Goal: Task Accomplishment & Management: Use online tool/utility

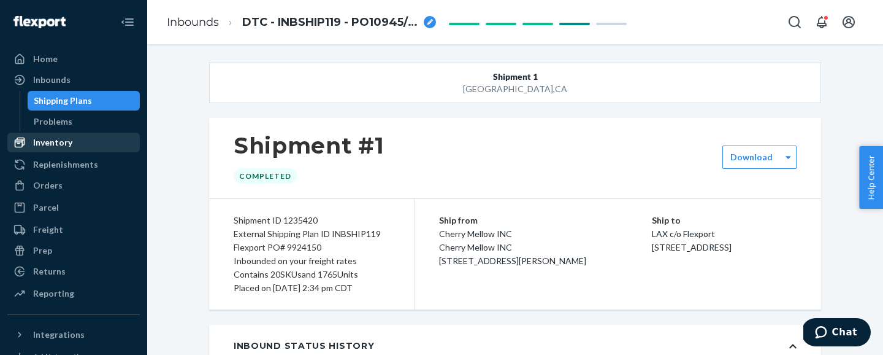
click at [48, 140] on div "Inventory" at bounding box center [52, 142] width 39 height 12
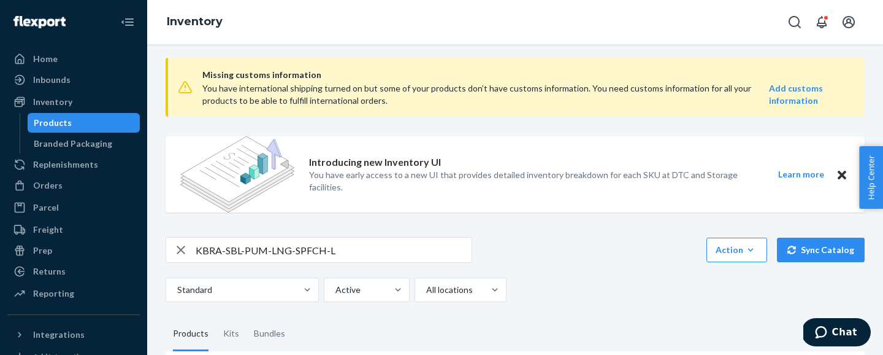
scroll to position [162, 0]
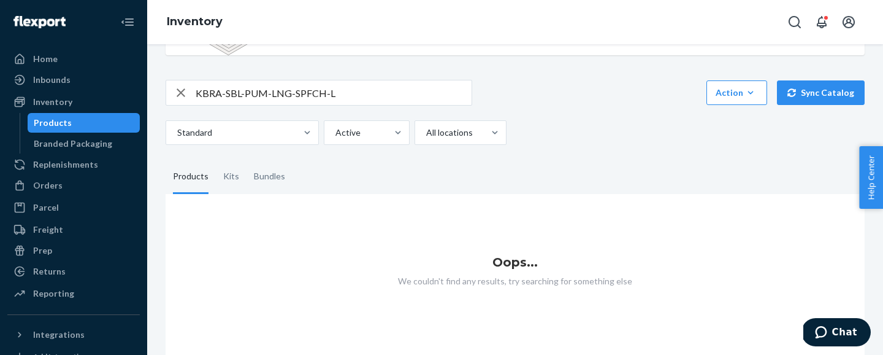
click at [306, 94] on input "KBRA-SBL-PUM-LNG-SPFCH-L" at bounding box center [334, 92] width 276 height 25
click at [311, 90] on input "KBRA-SBL-PUM-LNG-SPCH-L" at bounding box center [334, 92] width 276 height 25
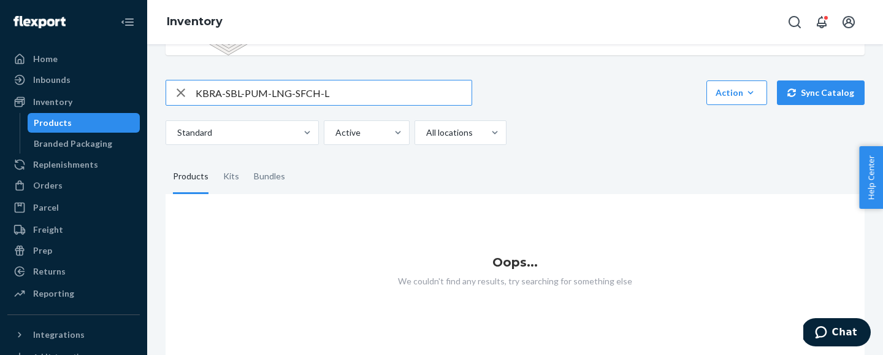
type input "KBRA-SBL-PUM-LNG-SFCH-L"
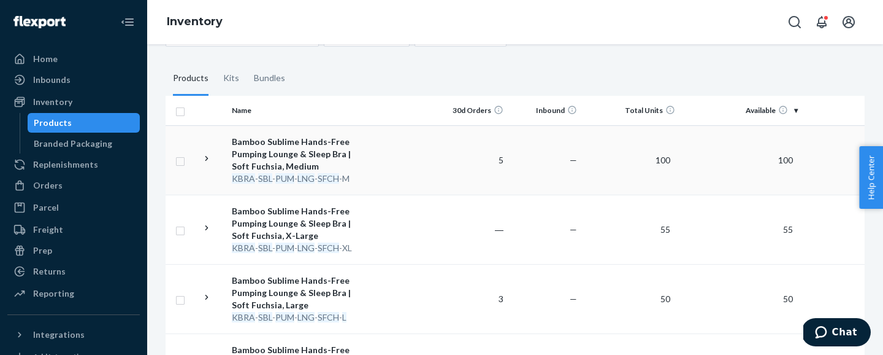
scroll to position [305, 0]
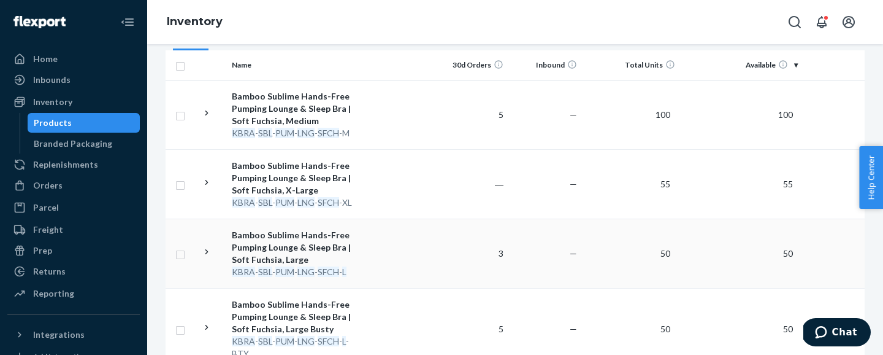
click at [364, 243] on td "Bamboo Sublime Hands-Free Pumping Lounge & Sleep Bra | Soft Fuchsia, Large KBRA…" at bounding box center [296, 252] width 138 height 69
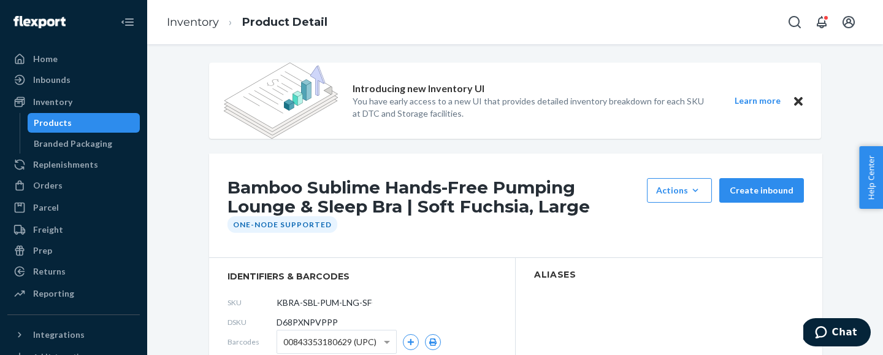
click at [191, 31] on ol "Inventory Product Detail" at bounding box center [247, 22] width 180 height 36
click at [207, 27] on link "Inventory" at bounding box center [193, 21] width 52 height 13
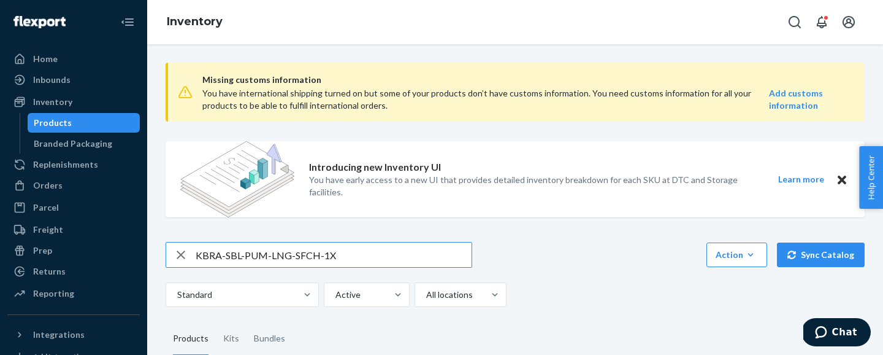
type input "KBRA-SBL-PUM-LNG-SFCH-1X"
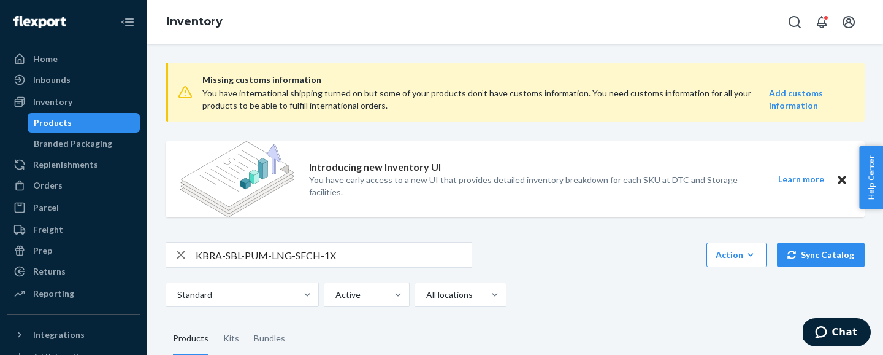
scroll to position [329, 0]
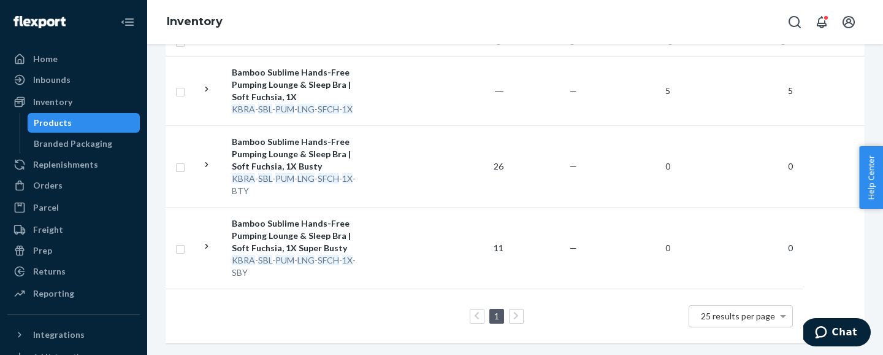
click at [314, 55] on th "Name" at bounding box center [296, 40] width 138 height 29
click at [315, 90] on div "Bamboo Sublime Hands-Free Pumping Lounge & Sleep Bra | Soft Fuchsia, 1X" at bounding box center [296, 84] width 128 height 37
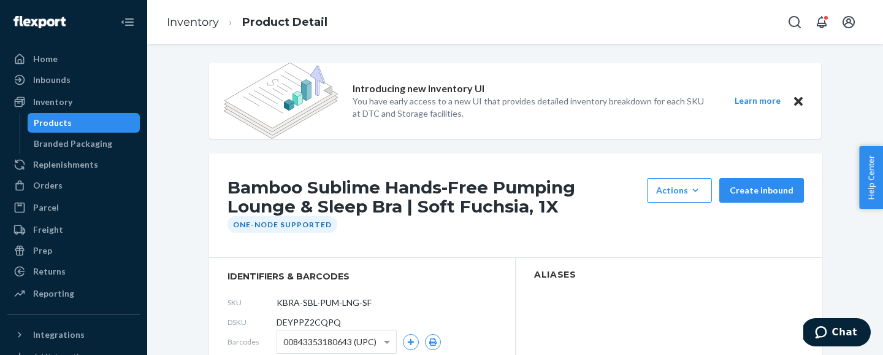
scroll to position [134, 0]
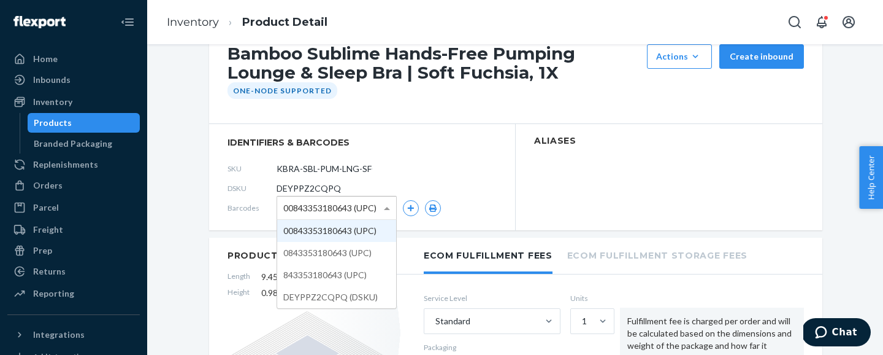
click at [326, 201] on span "00843353180643 (UPC)" at bounding box center [329, 207] width 93 height 21
drag, startPoint x: 284, startPoint y: 209, endPoint x: 351, endPoint y: 207, distance: 66.9
click at [351, 207] on span "00843353180643 (UPC)" at bounding box center [329, 207] width 93 height 21
drag, startPoint x: 351, startPoint y: 207, endPoint x: 293, endPoint y: 209, distance: 57.7
click at [293, 207] on span "00843353180643 (UPC)" at bounding box center [329, 207] width 93 height 21
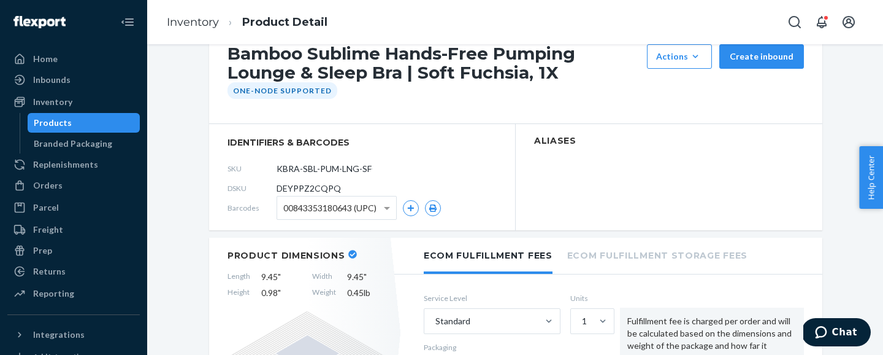
click at [290, 185] on span "DEYPPZ2CQPQ" at bounding box center [309, 188] width 64 height 12
copy span "DEYPPZ2CQPQ"
click at [327, 166] on input "KBRA-SBL-PUM-LNG-SFCH-1X" at bounding box center [331, 168] width 96 height 23
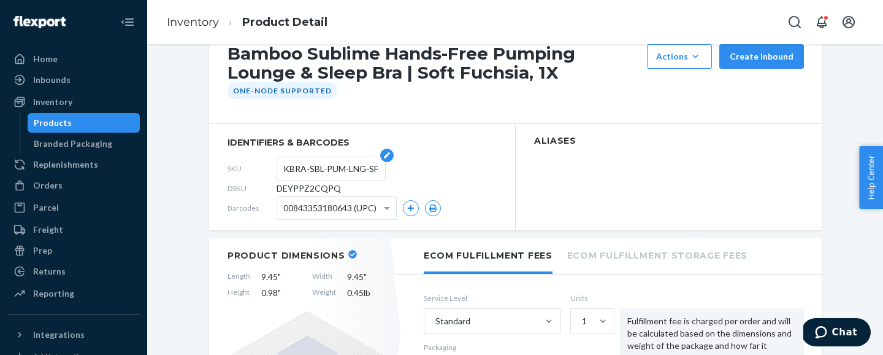
click at [327, 166] on input "KBRA-SBL-PUM-LNG-SFCH-1X" at bounding box center [331, 168] width 96 height 23
click at [184, 28] on link "Inventory" at bounding box center [193, 21] width 52 height 13
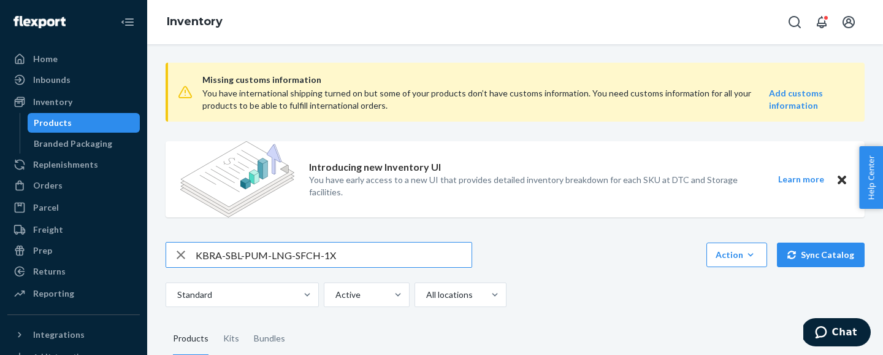
click at [270, 257] on input "KBRA-SBL-PUM-LNG-SFCH-1X" at bounding box center [334, 254] width 276 height 25
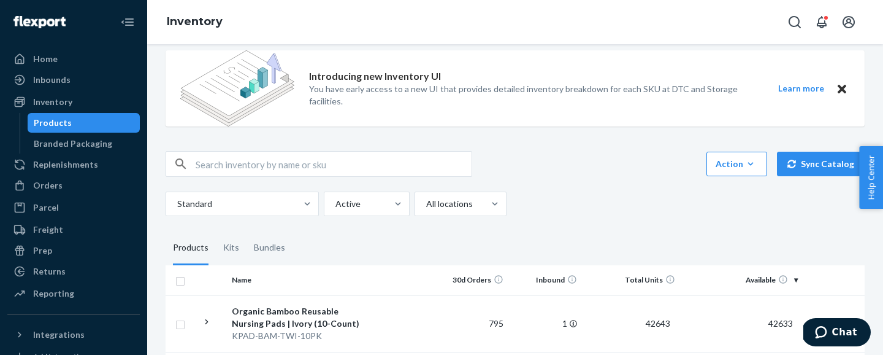
scroll to position [136, 0]
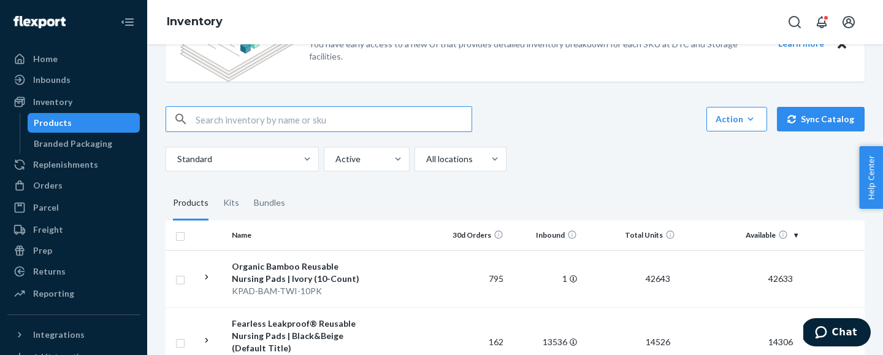
click at [291, 110] on input "text" at bounding box center [334, 119] width 276 height 25
paste input "KBRA-SBL-PUM-LNG-SFCH-1X"
type input "KBRA-SBL-PUM-LNG-SFCH-1X"
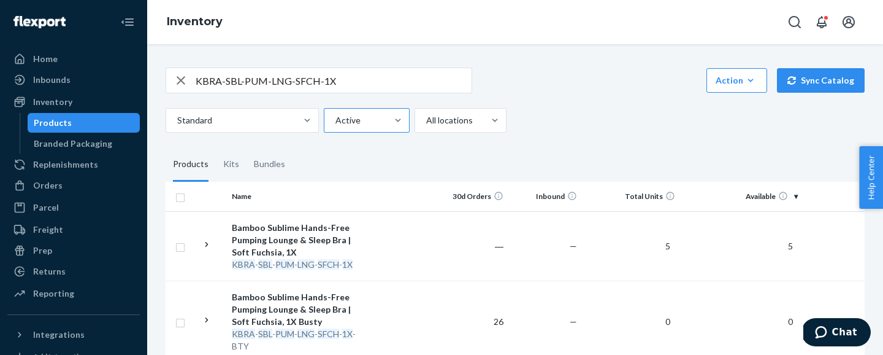
scroll to position [237, 0]
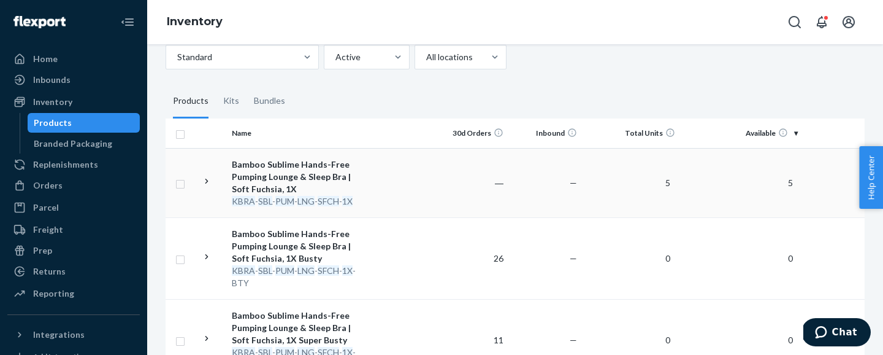
click at [364, 175] on td "Bamboo Sublime Hands-Free Pumping Lounge & Sleep Bra | Soft Fuchsia, 1X KBRA - …" at bounding box center [296, 182] width 138 height 69
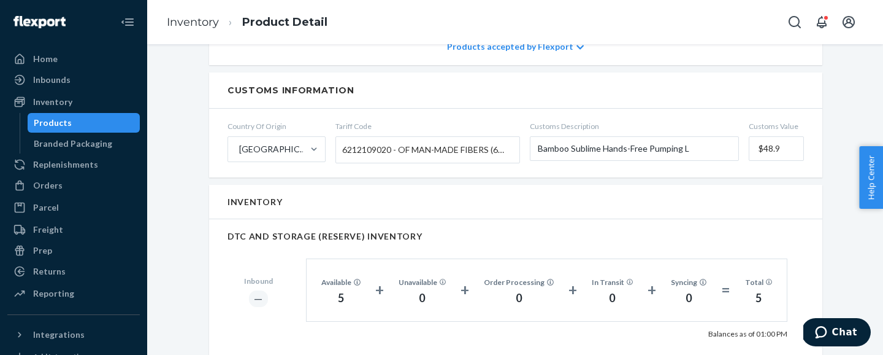
scroll to position [882, 0]
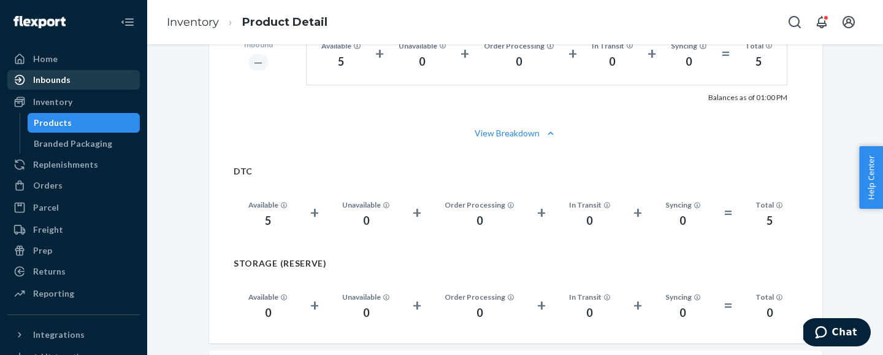
click at [39, 79] on div "Inbounds" at bounding box center [51, 80] width 37 height 12
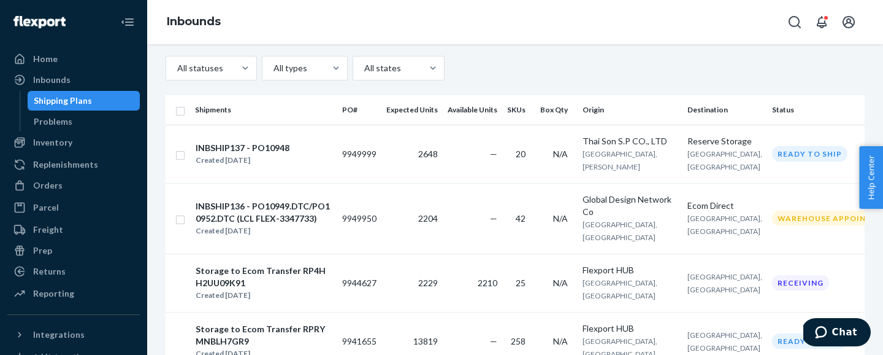
scroll to position [157, 0]
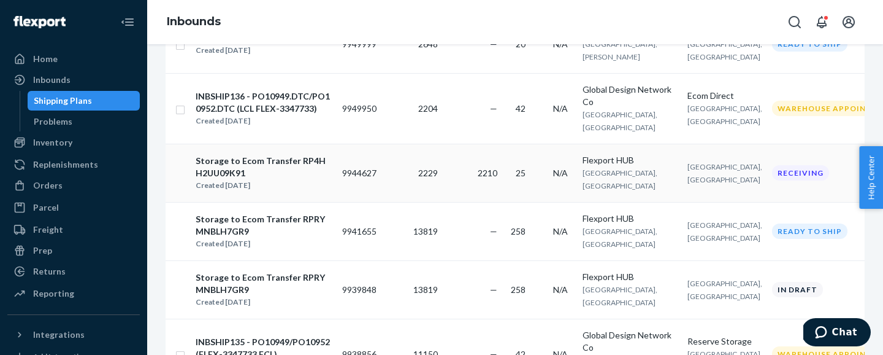
click at [259, 191] on div "Created [DATE]" at bounding box center [264, 185] width 136 height 12
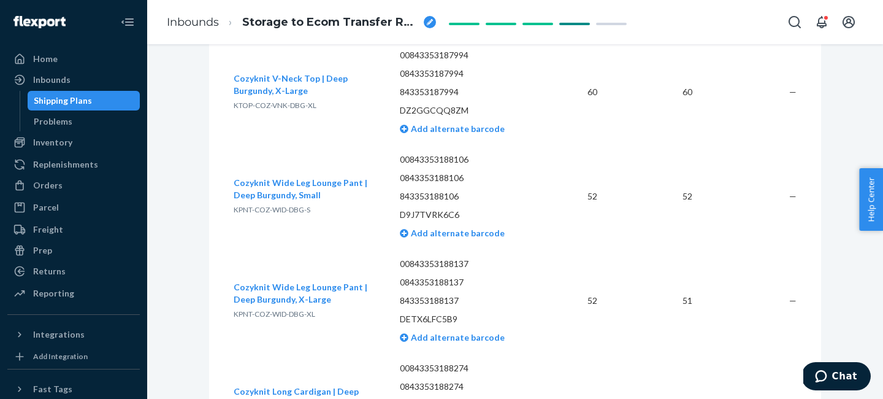
scroll to position [2919, 0]
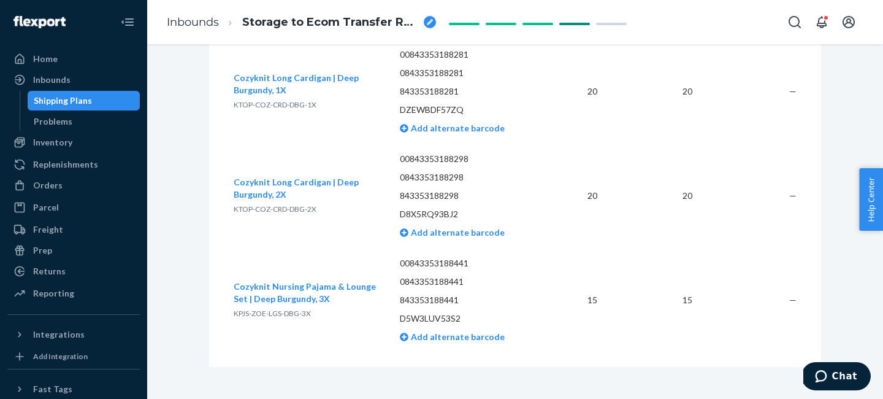
click at [253, 286] on span "Cozyknit Nursing Pajama & Lounge Set | Deep Burgundy, 3X" at bounding box center [305, 292] width 142 height 23
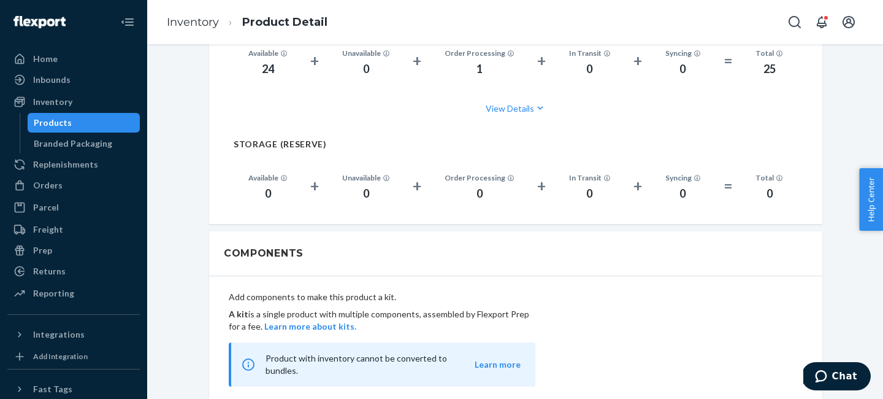
scroll to position [1033, 0]
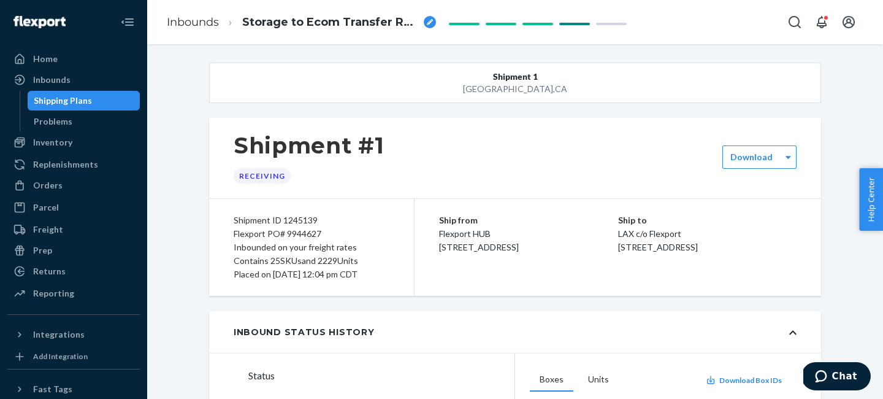
scroll to position [2795, 0]
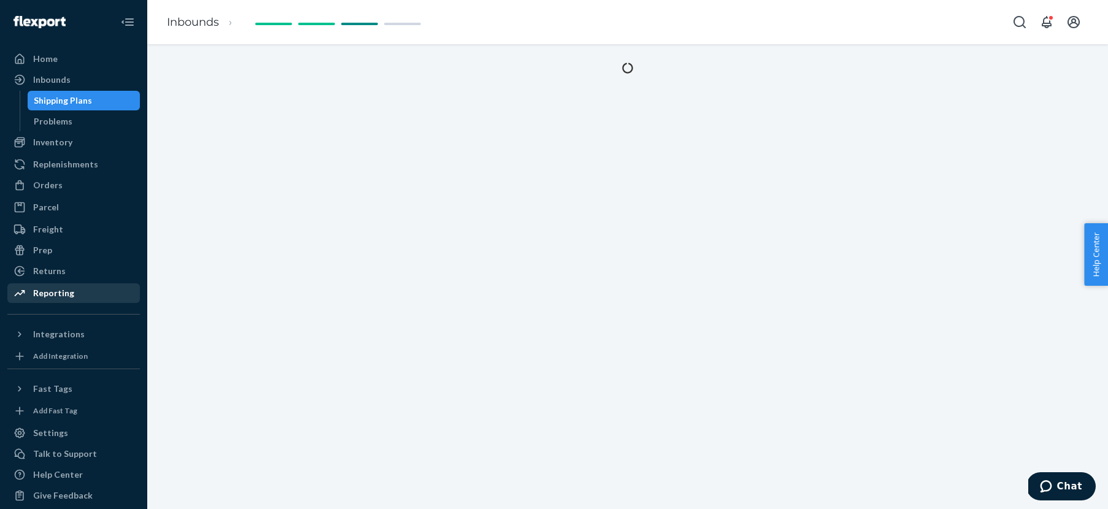
click at [44, 286] on div "Reporting" at bounding box center [74, 293] width 130 height 17
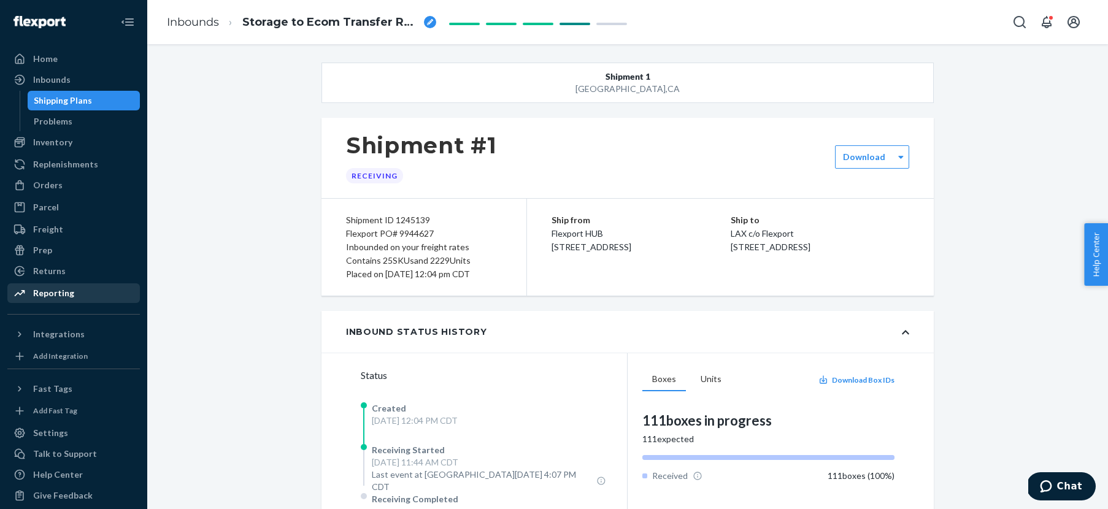
click at [72, 286] on div "Reporting" at bounding box center [74, 293] width 130 height 17
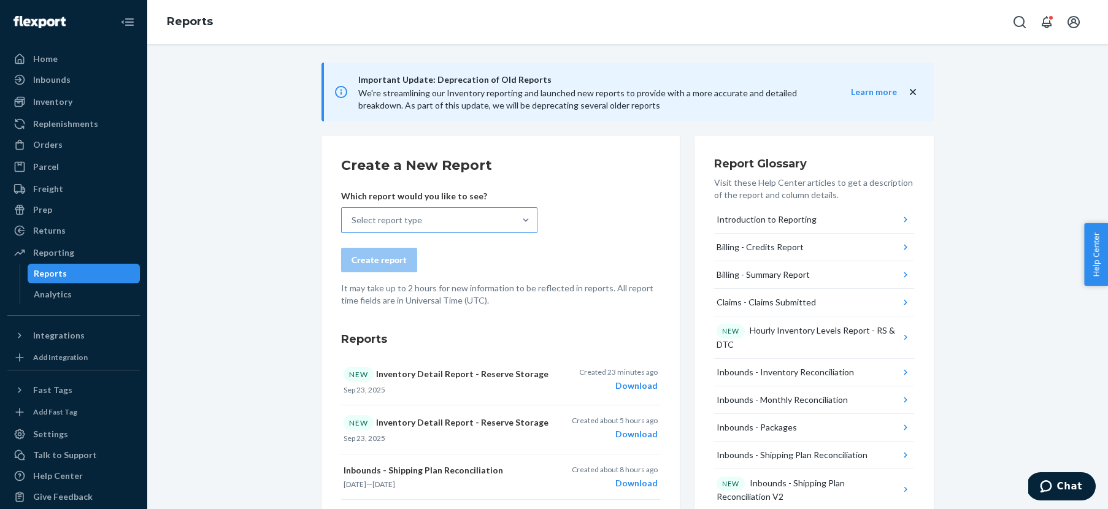
click at [433, 217] on div "Select report type" at bounding box center [428, 220] width 173 height 25
click at [353, 217] on input "Select report type" at bounding box center [351, 220] width 1 height 12
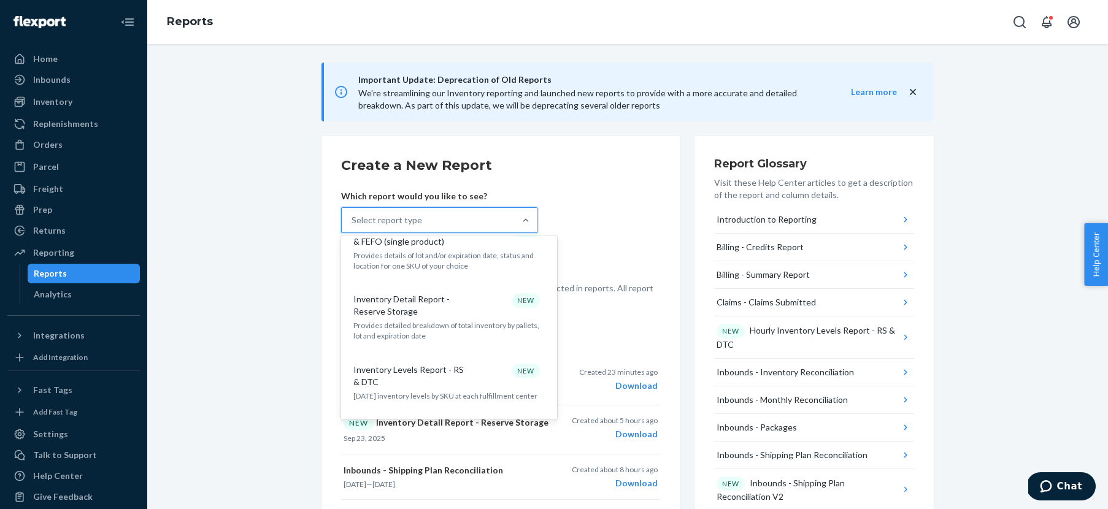
scroll to position [740, 0]
drag, startPoint x: 459, startPoint y: 358, endPoint x: 589, endPoint y: 232, distance: 180.9
click at [589, 233] on form "Create a New Report Which report would you like to see? option Inventory Detail…" at bounding box center [500, 231] width 319 height 151
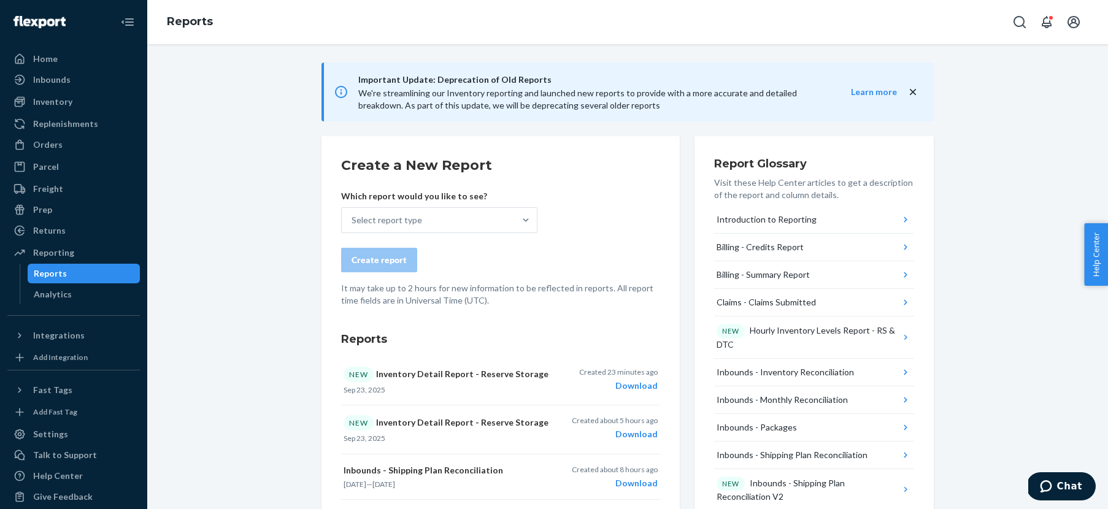
click at [594, 228] on form "Create a New Report Which report would you like to see? Select report type Crea…" at bounding box center [500, 231] width 319 height 151
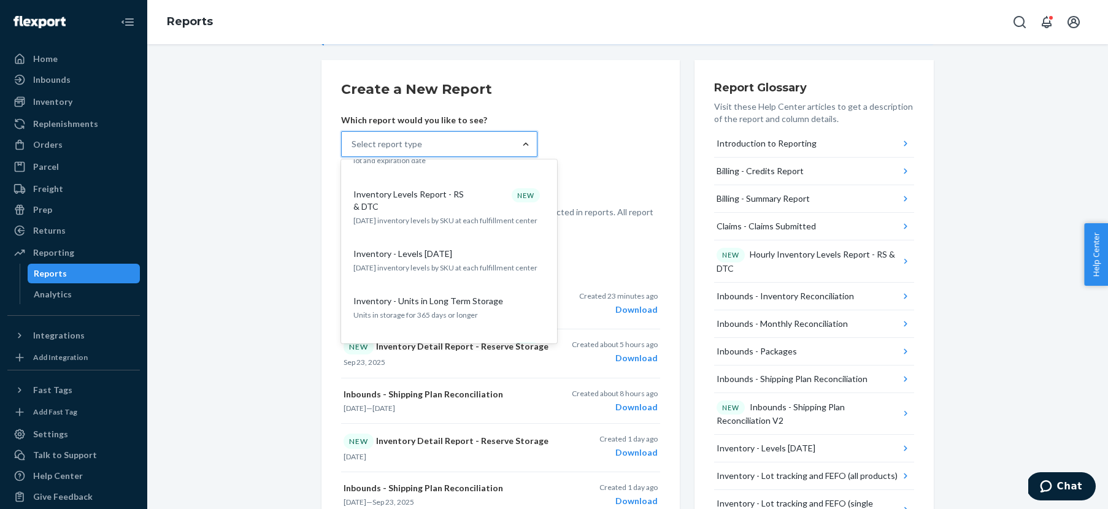
scroll to position [831, 0]
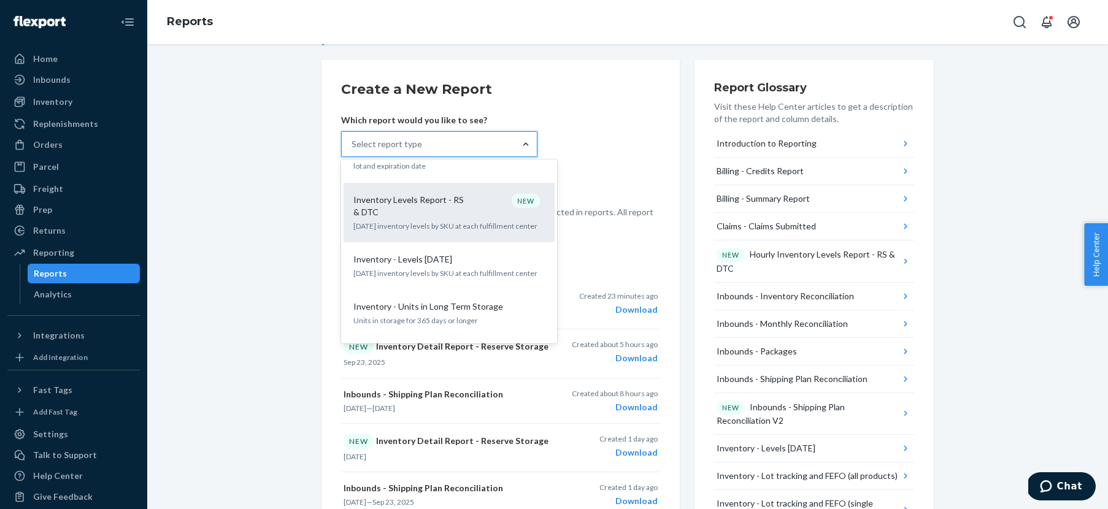
click at [456, 195] on p "Inventory Levels Report - RS & DTC" at bounding box center [412, 206] width 118 height 25
click at [353, 150] on input "option Inventory Levels Report - RS & DTC focused, 15 of 32. 32 results availab…" at bounding box center [351, 144] width 1 height 12
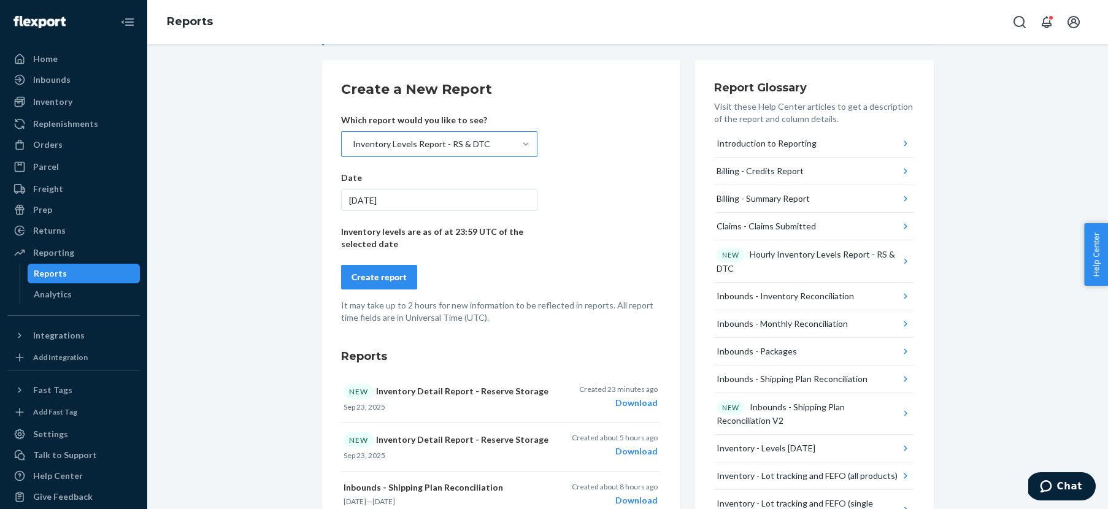
click at [379, 201] on div "[DATE]" at bounding box center [439, 200] width 196 height 22
click at [375, 285] on button "Create report" at bounding box center [379, 277] width 76 height 25
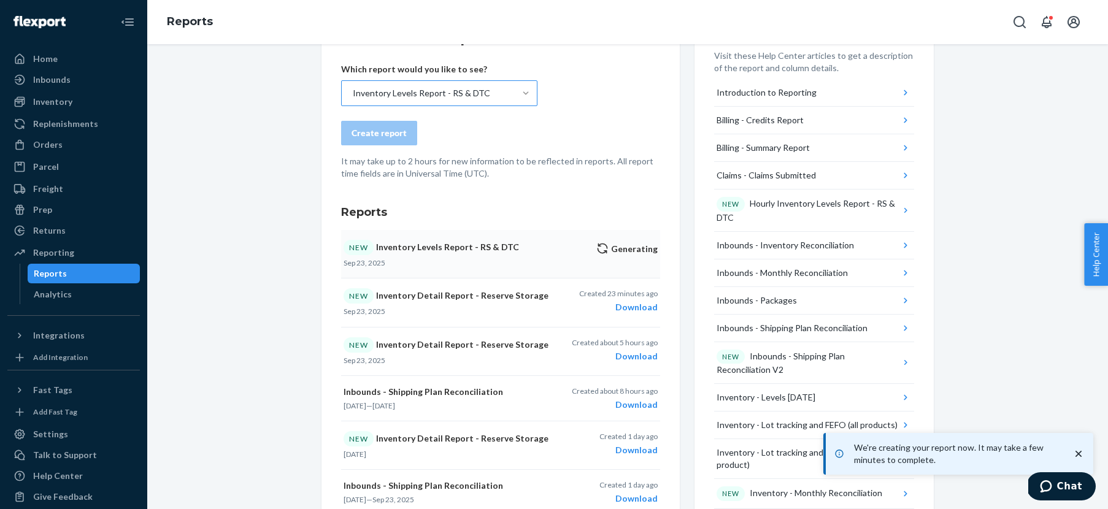
scroll to position [129, 0]
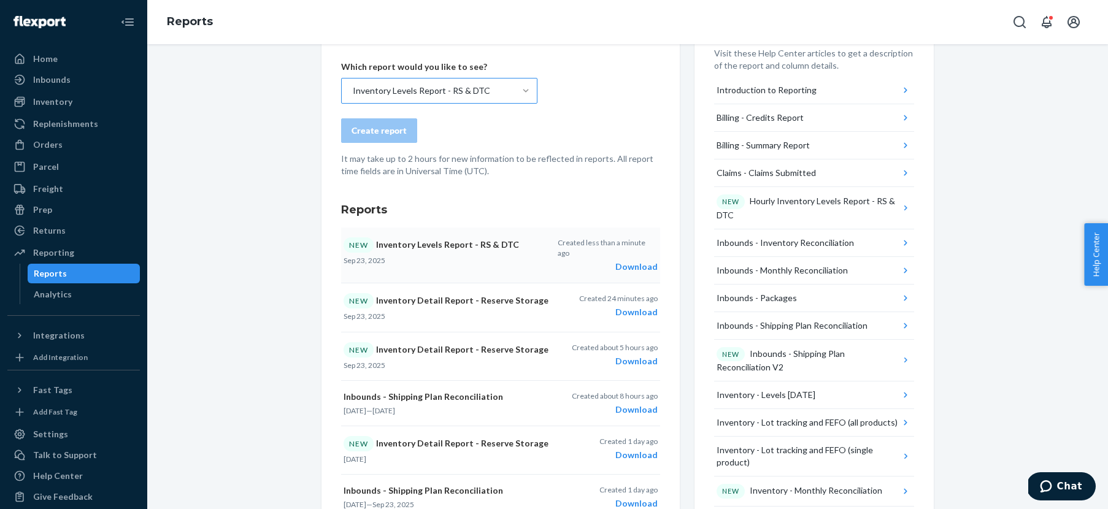
click at [641, 261] on div "Download" at bounding box center [608, 267] width 100 height 12
